Goal: Book appointment/travel/reservation

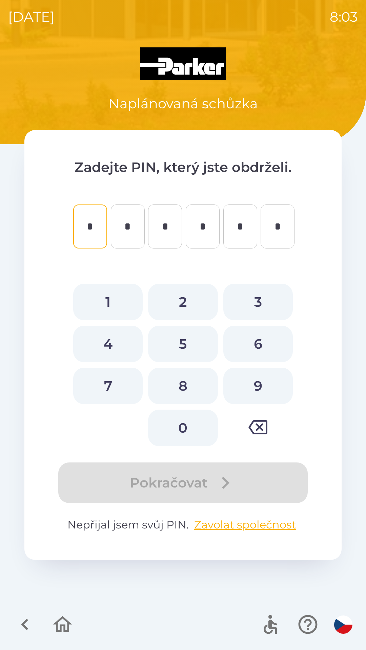
click at [256, 300] on button "3" at bounding box center [257, 302] width 69 height 37
type input "*"
click at [112, 300] on button "1" at bounding box center [107, 302] width 69 height 37
type input "*"
click at [113, 349] on button "4" at bounding box center [107, 344] width 69 height 37
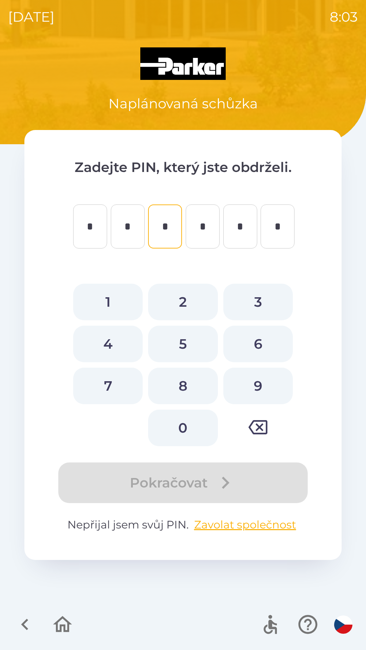
type input "*"
click at [259, 296] on button "3" at bounding box center [257, 302] width 69 height 37
type input "*"
click at [183, 390] on button "8" at bounding box center [182, 386] width 69 height 37
type input "*"
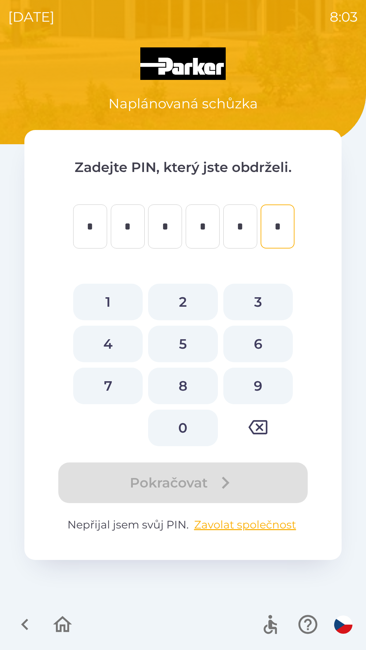
click at [254, 378] on button "9" at bounding box center [257, 386] width 69 height 37
type input "*"
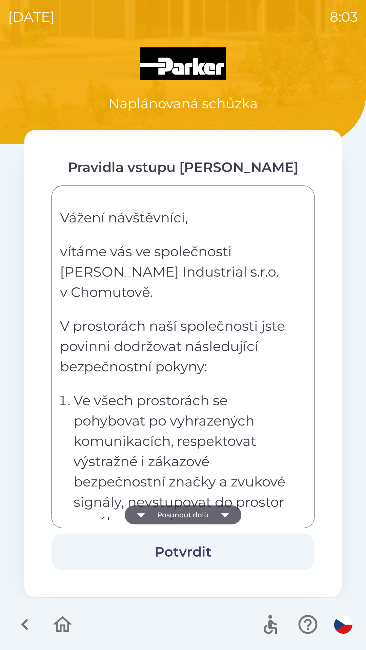
click at [220, 515] on icon "button" at bounding box center [224, 515] width 19 height 19
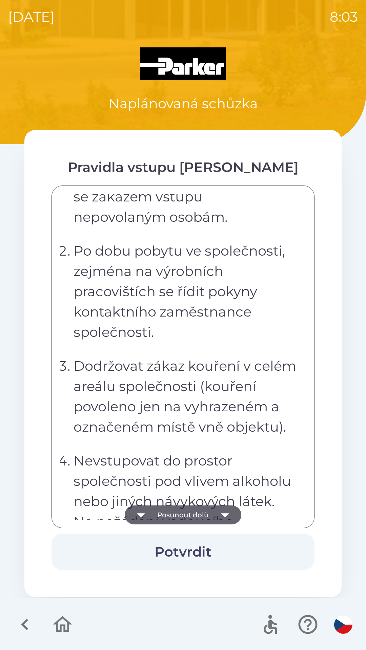
click at [225, 514] on icon "button" at bounding box center [225, 515] width 8 height 4
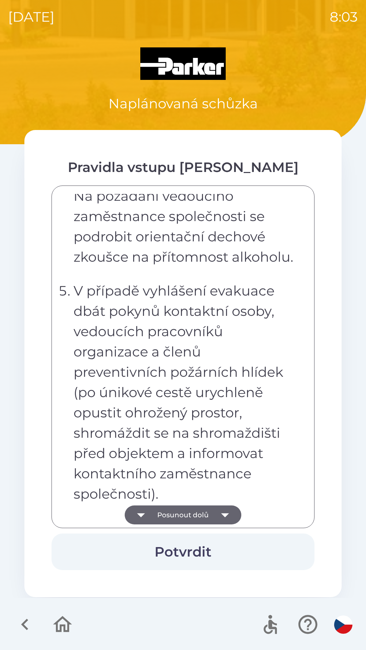
click at [220, 515] on icon "button" at bounding box center [224, 515] width 19 height 19
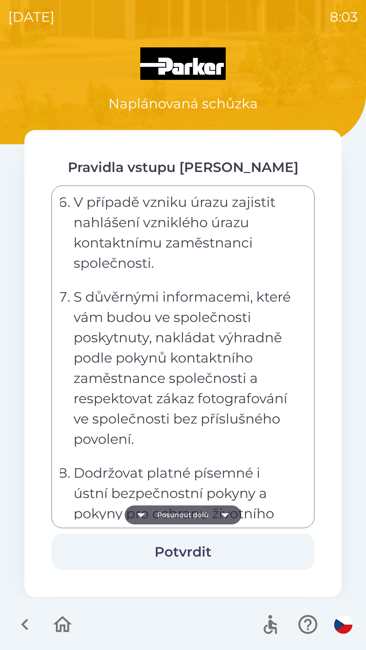
click at [218, 515] on icon "button" at bounding box center [224, 515] width 19 height 19
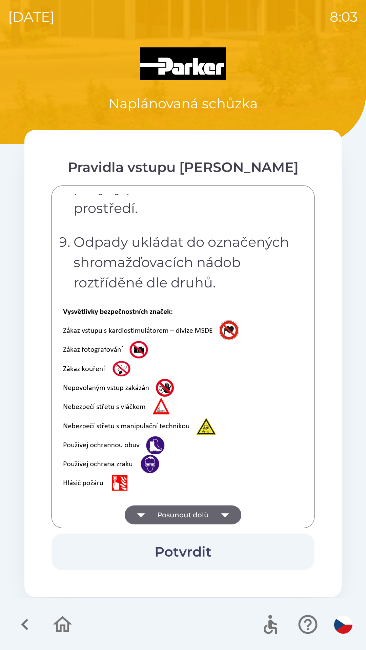
click at [220, 513] on icon "button" at bounding box center [224, 515] width 19 height 19
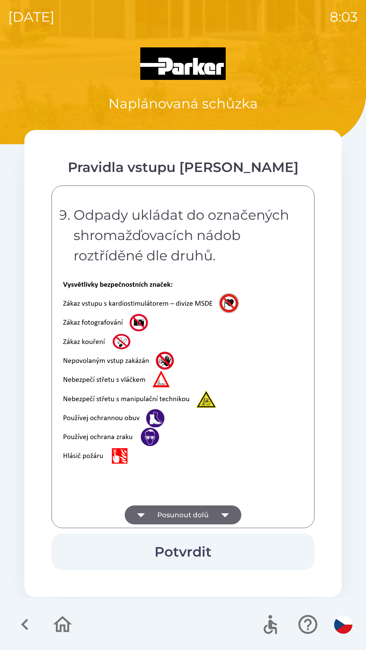
click at [220, 515] on div "Vážení návštěvníci, vítáme vás ve společnosti [PERSON_NAME] Industrial s.r.o. v…" at bounding box center [183, 357] width 246 height 326
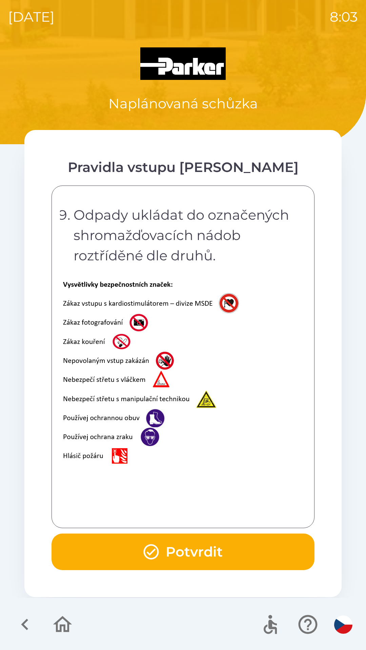
click at [210, 548] on button "Potvrdit" at bounding box center [182, 552] width 263 height 37
